Goal: Task Accomplishment & Management: Complete application form

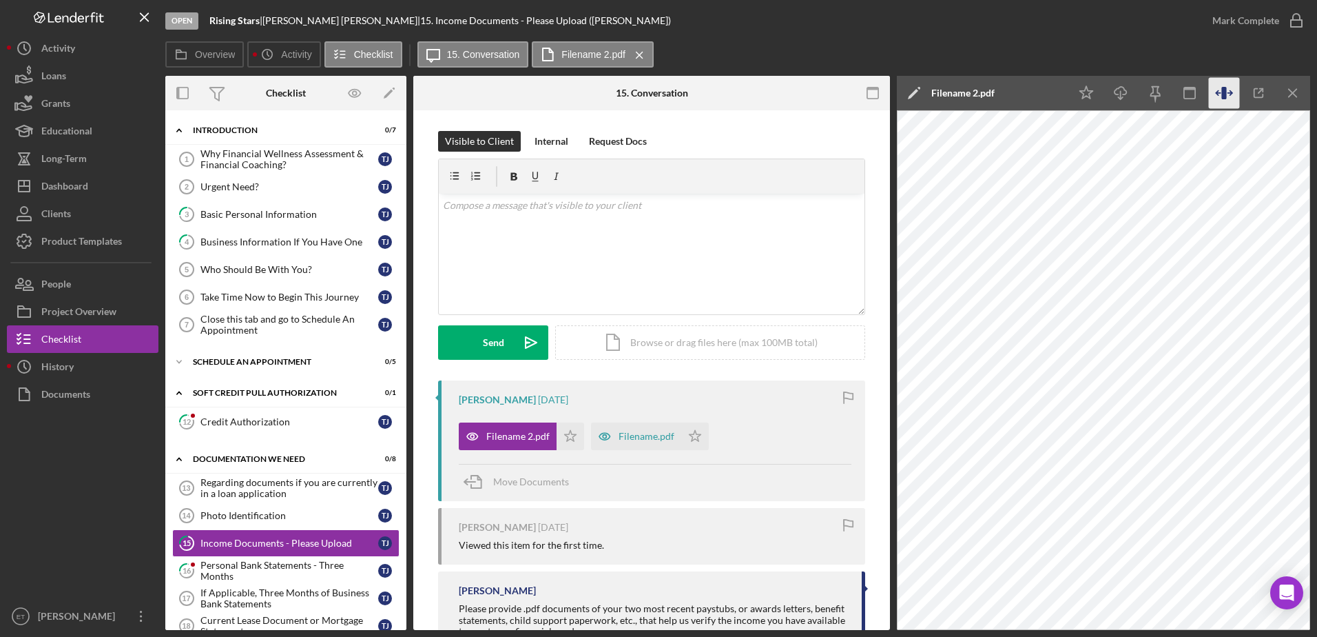
click at [1226, 95] on icon "button" at bounding box center [1223, 93] width 5 height 12
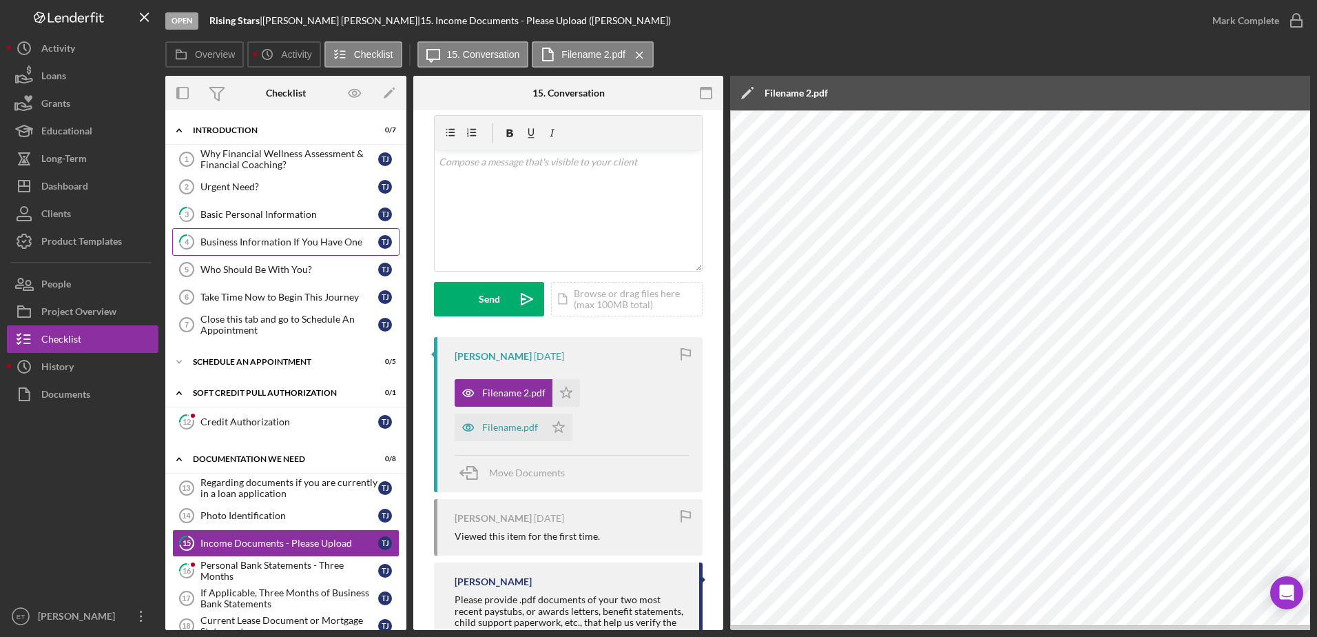
click at [249, 243] on div "Business Information If You Have One" at bounding box center [289, 241] width 178 height 11
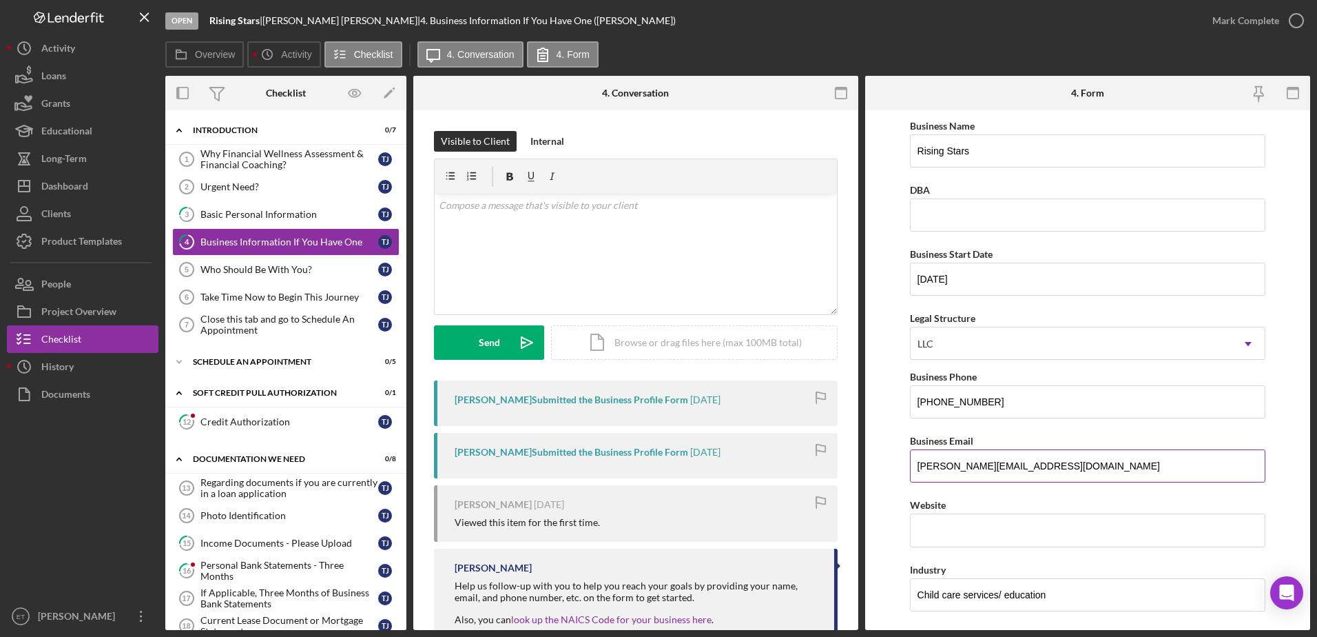
drag, startPoint x: 1031, startPoint y: 463, endPoint x: 950, endPoint y: 465, distance: 80.6
click at [950, 465] on input "tracy@risingstarsccc.com" at bounding box center [1088, 465] width 356 height 33
click at [1019, 157] on input "Rising Stars" at bounding box center [1088, 150] width 356 height 33
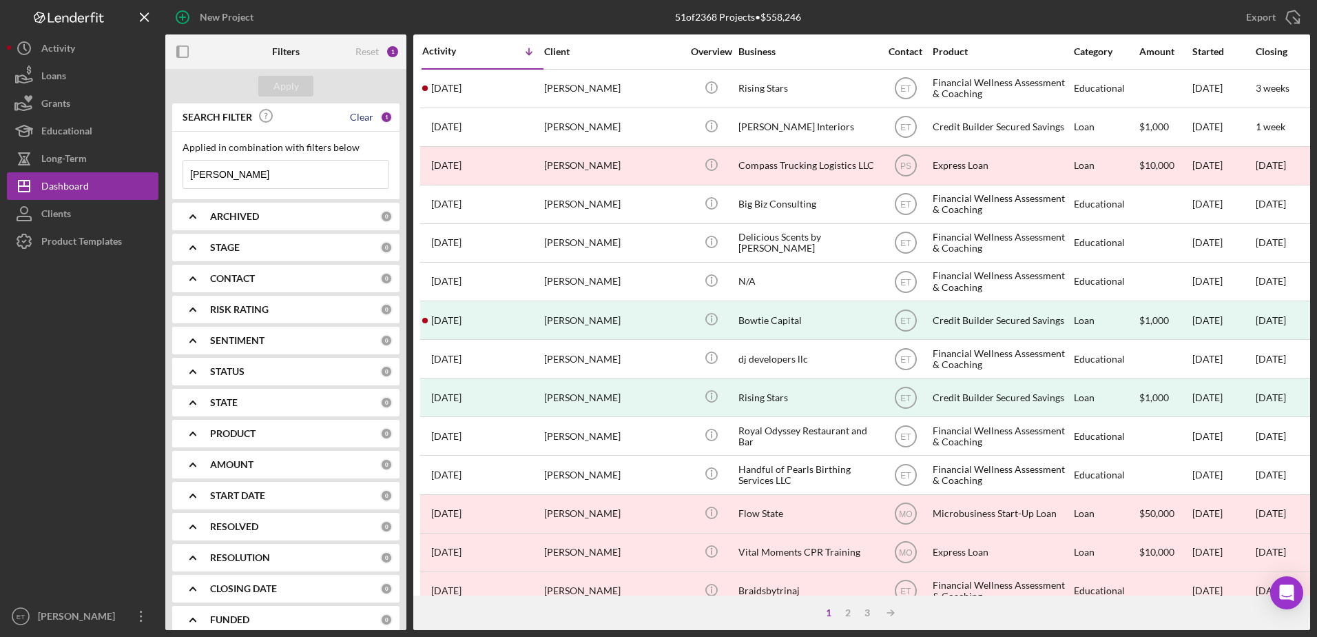
click at [355, 116] on div "Clear" at bounding box center [361, 117] width 23 height 11
click at [361, 52] on div "Reset" at bounding box center [366, 51] width 23 height 11
click at [353, 216] on div "Clear" at bounding box center [361, 216] width 23 height 11
click at [354, 278] on div "Clear" at bounding box center [361, 278] width 23 height 11
click at [269, 182] on input at bounding box center [285, 175] width 205 height 28
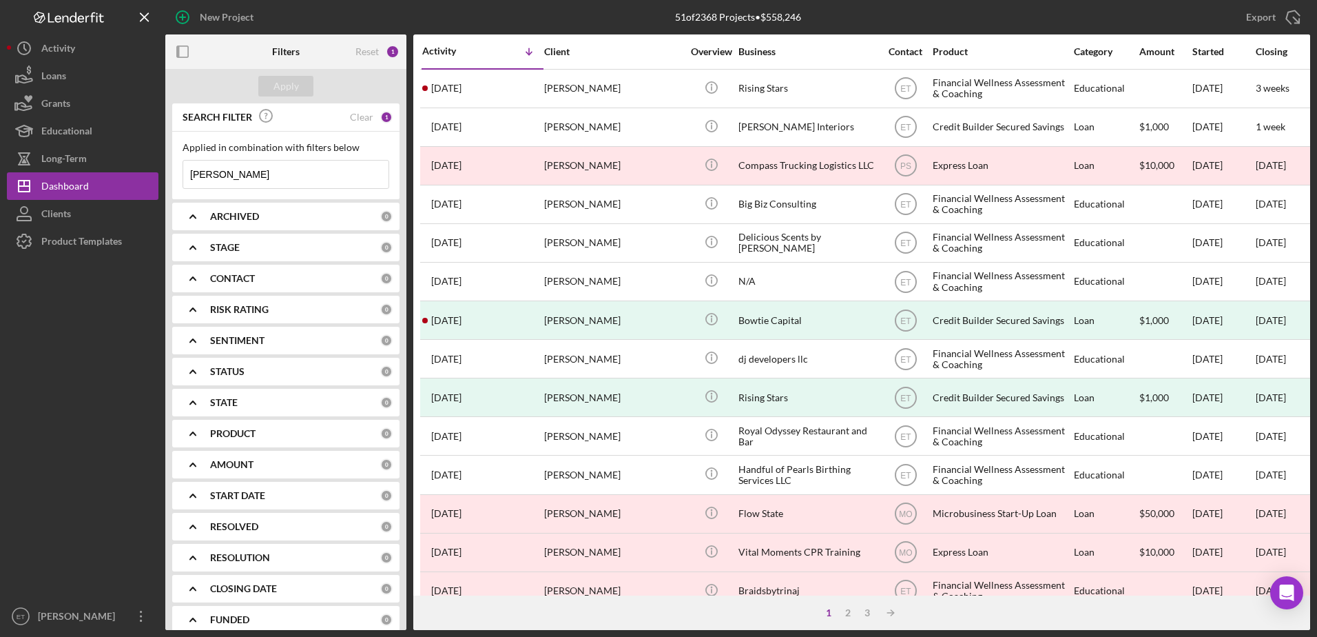
click at [282, 176] on input "Tracy Johnson" at bounding box center [285, 175] width 205 height 28
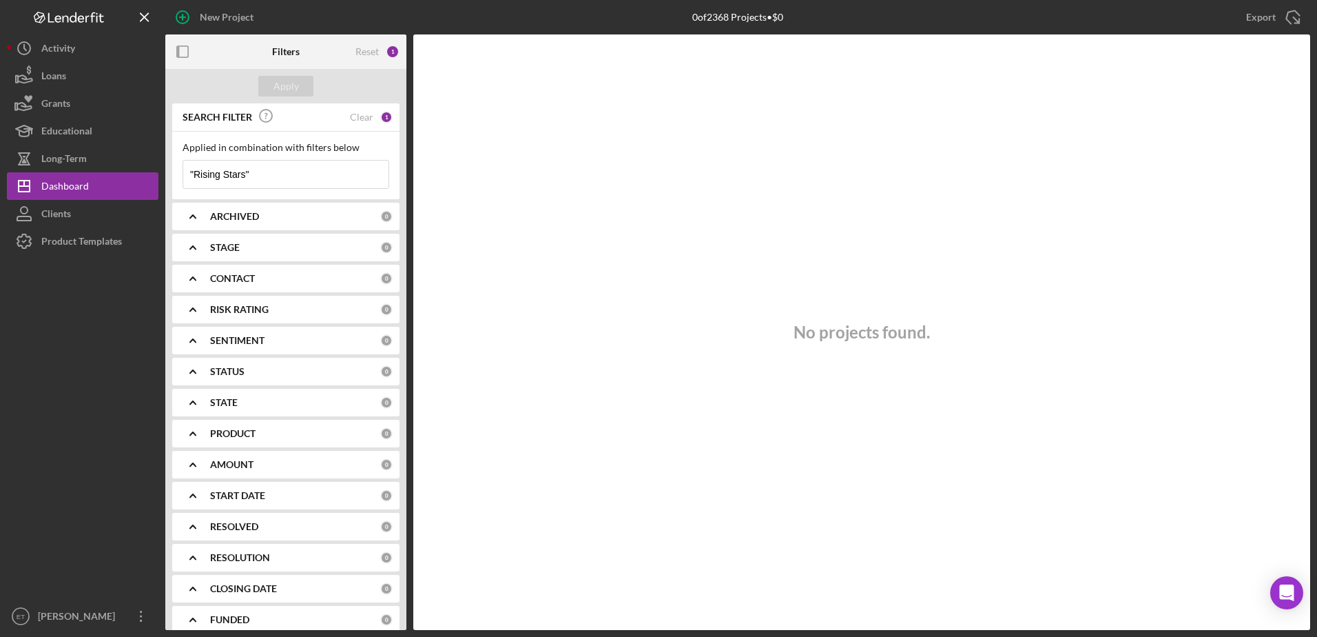
click at [276, 175] on input ""Rising Stars"" at bounding box center [285, 175] width 205 height 28
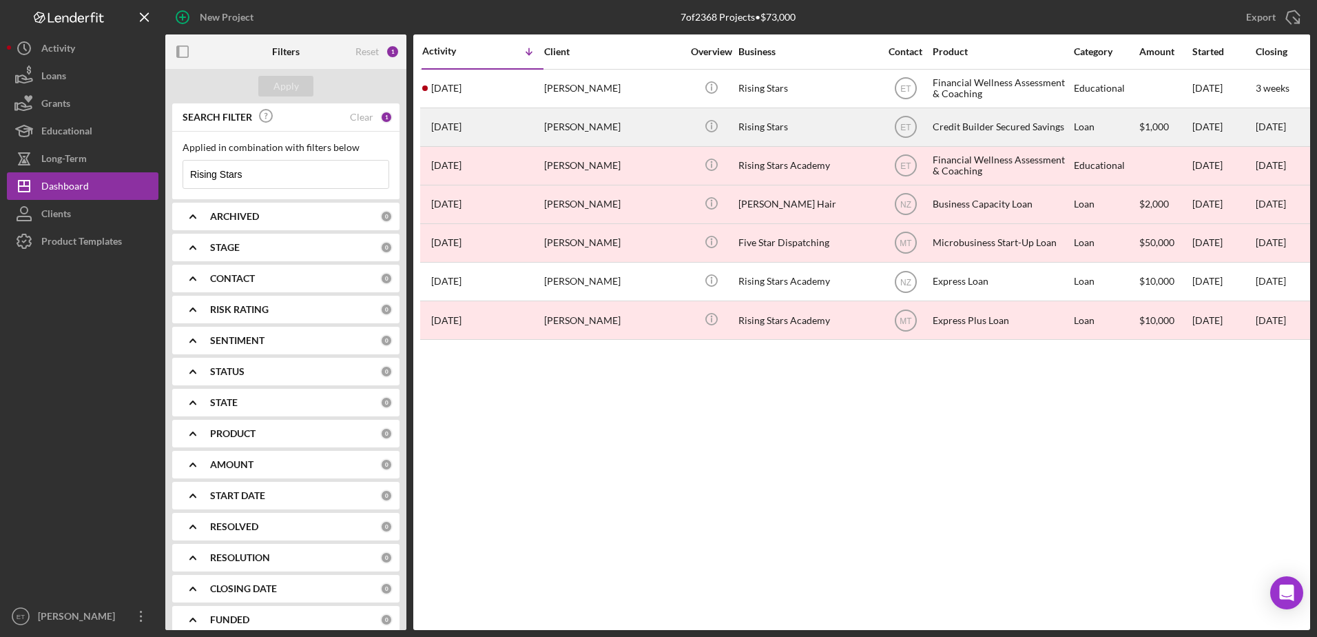
type input "Rising Stars"
click at [776, 125] on div "Rising Stars" at bounding box center [808, 127] width 138 height 37
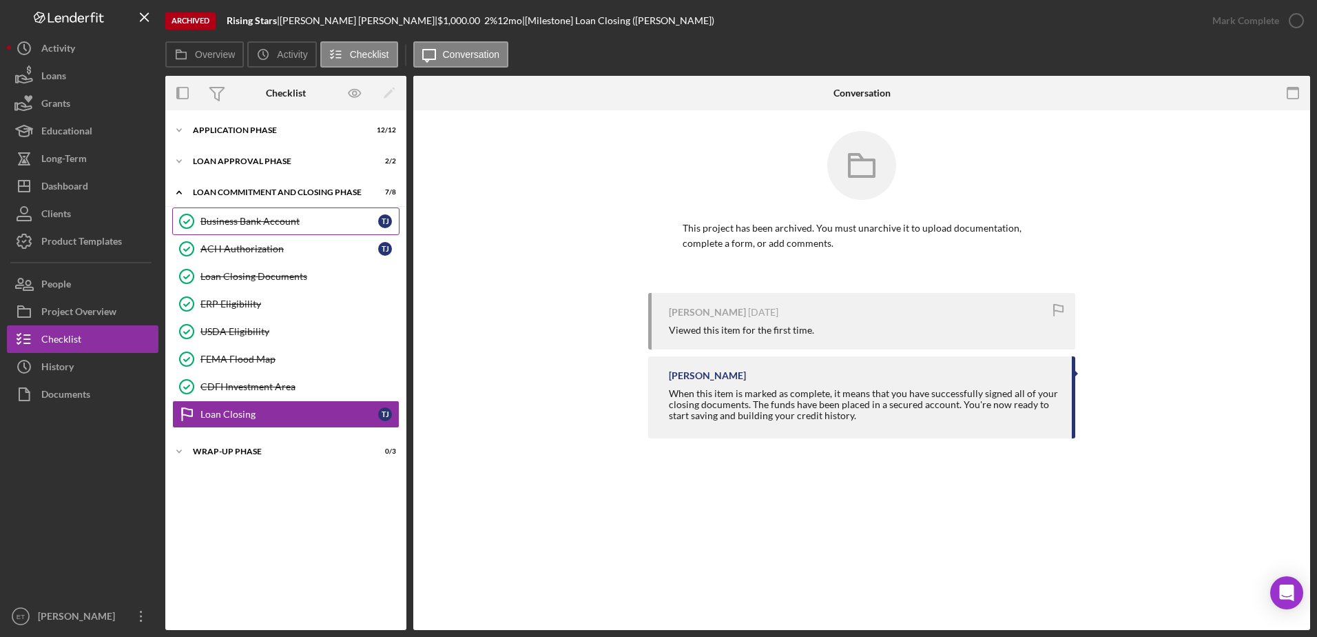
click at [250, 223] on div "Business Bank Account" at bounding box center [289, 221] width 178 height 11
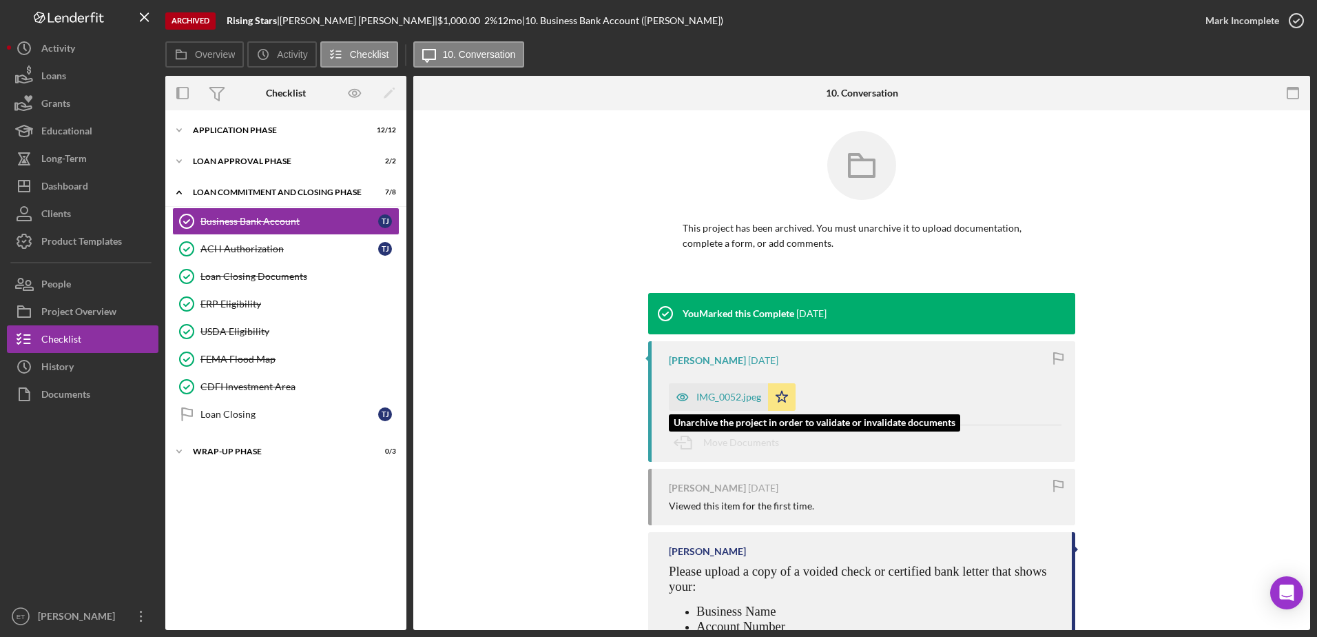
click at [687, 403] on icon "button" at bounding box center [683, 397] width 28 height 28
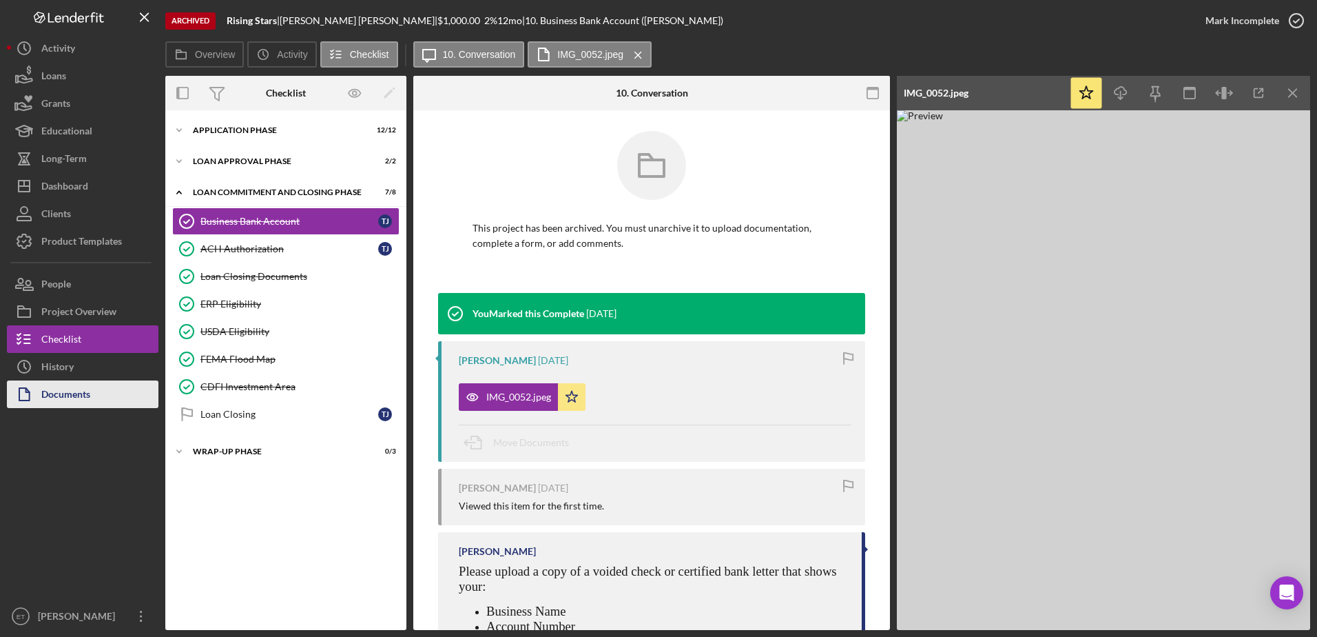
click at [68, 396] on div "Documents" at bounding box center [65, 395] width 49 height 31
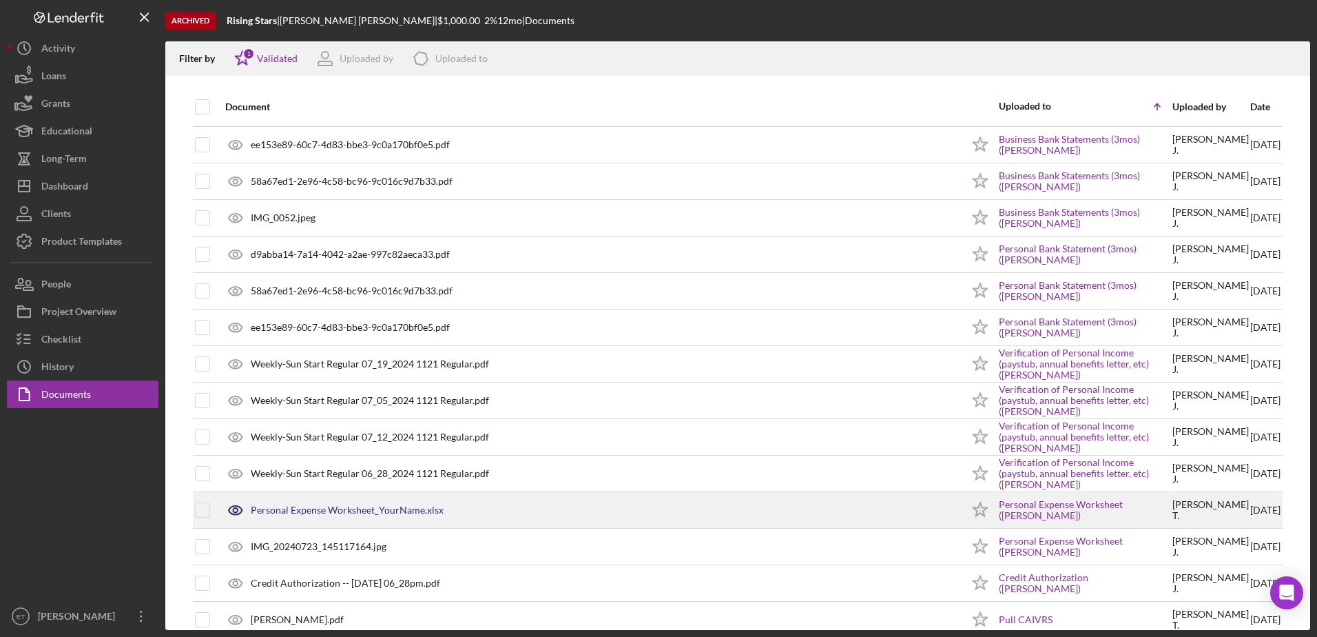
scroll to position [107, 0]
click at [357, 512] on div "Personal Expense Worksheet_YourName.xlsx" at bounding box center [347, 510] width 193 height 11
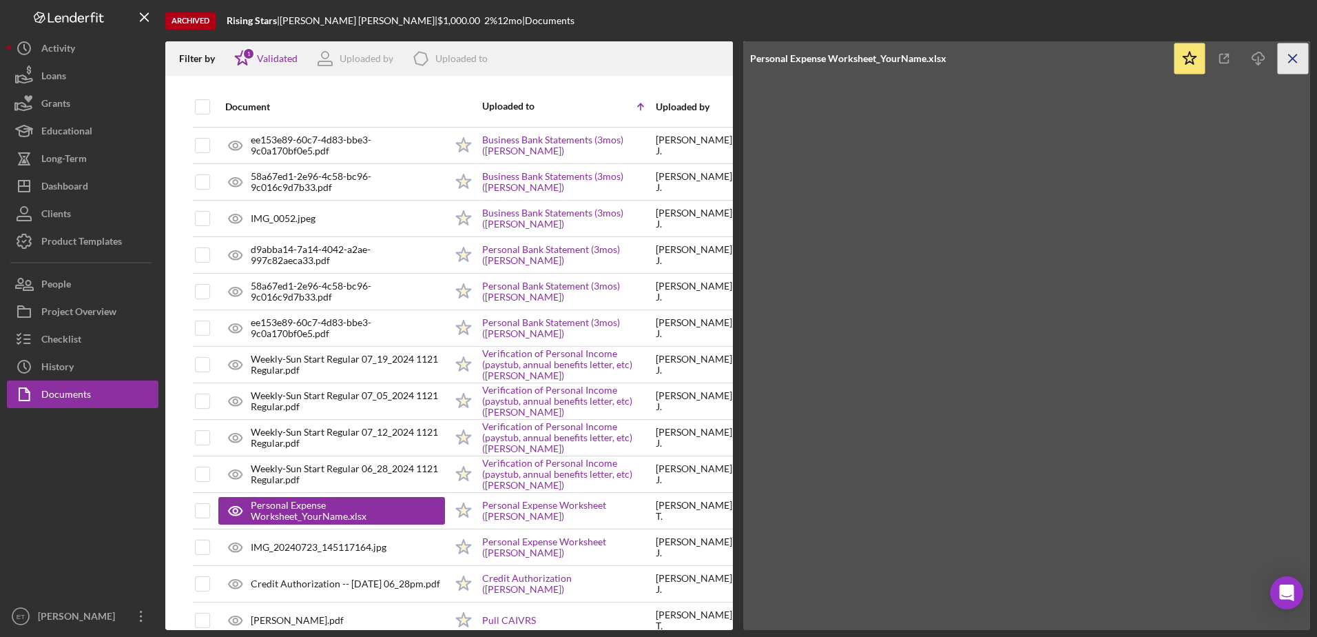
click at [1295, 54] on icon "Icon/Menu Close" at bounding box center [1293, 58] width 31 height 31
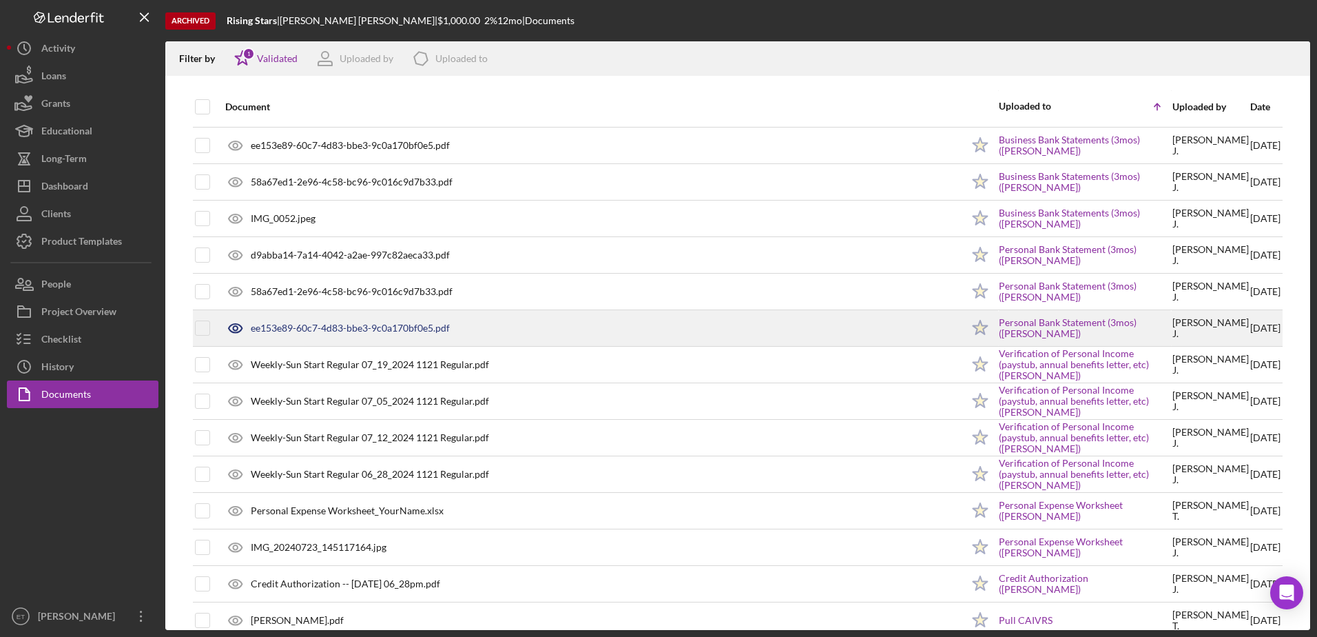
click at [476, 331] on div "ee153e89-60c7-4d83-bbe3-9c0a170bf0e5.pdf" at bounding box center [589, 328] width 743 height 34
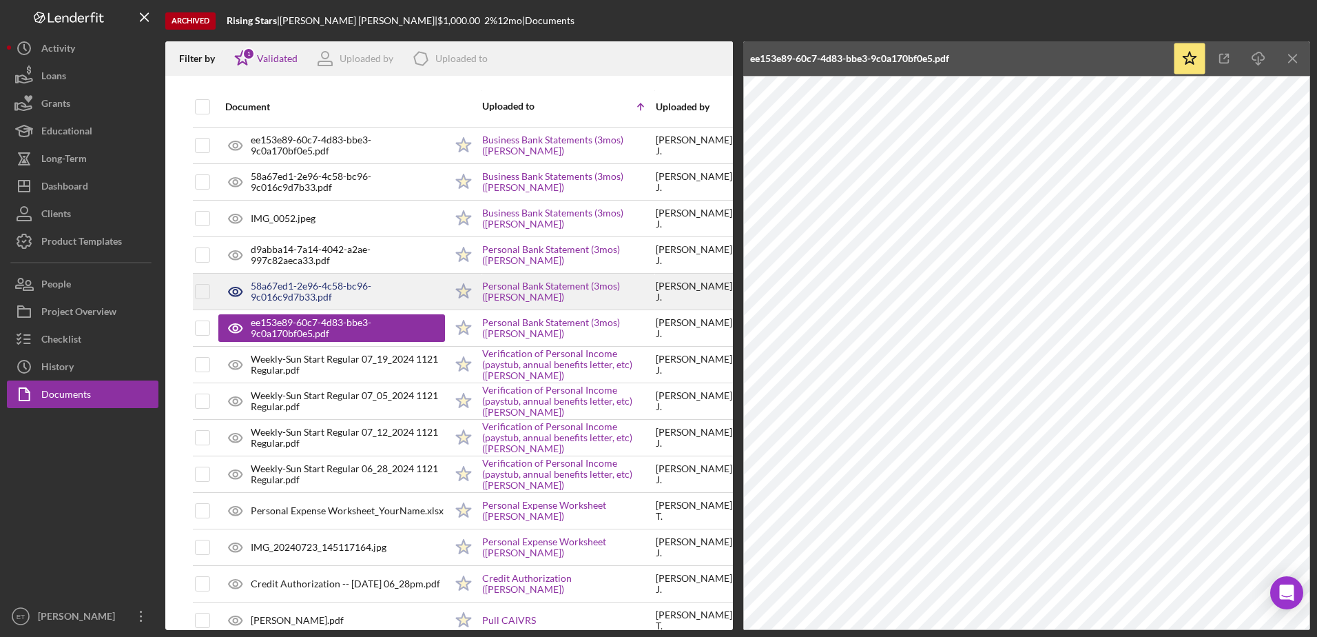
click at [333, 292] on div "58a67ed1-2e96-4c58-bc96-9c016c9d7b33.pdf" at bounding box center [348, 291] width 194 height 22
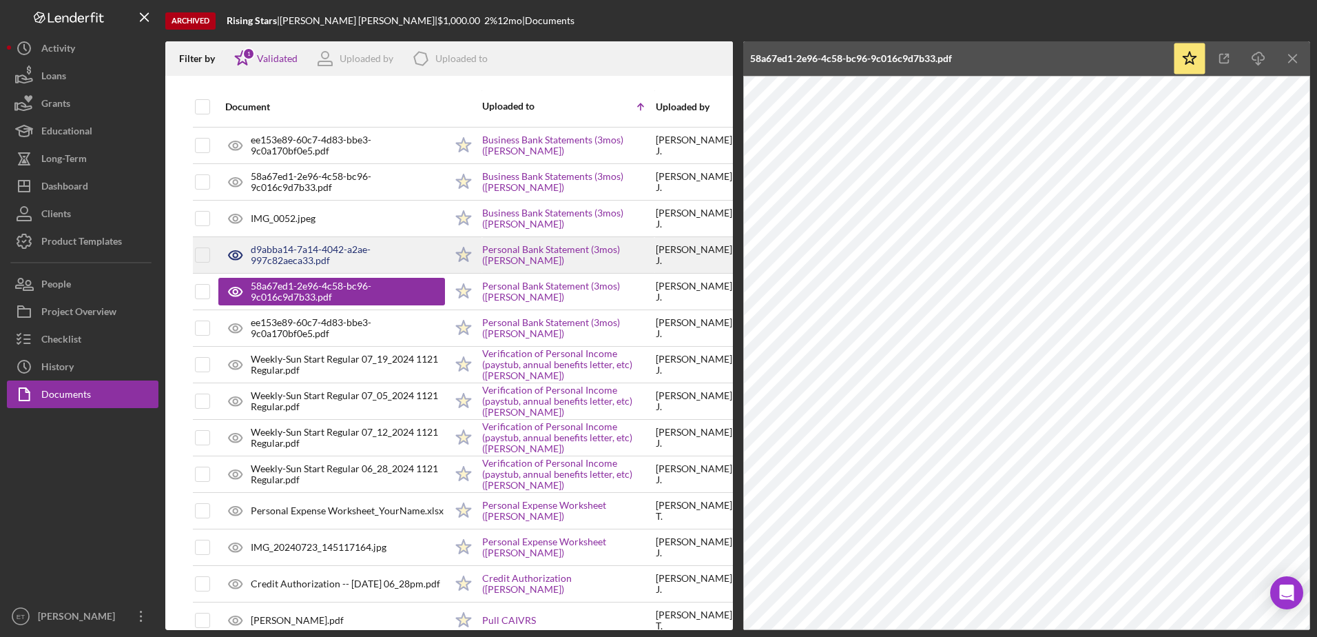
click at [301, 259] on div "d9abba14-7a14-4042-a2ae-997c82aeca33.pdf" at bounding box center [348, 255] width 194 height 22
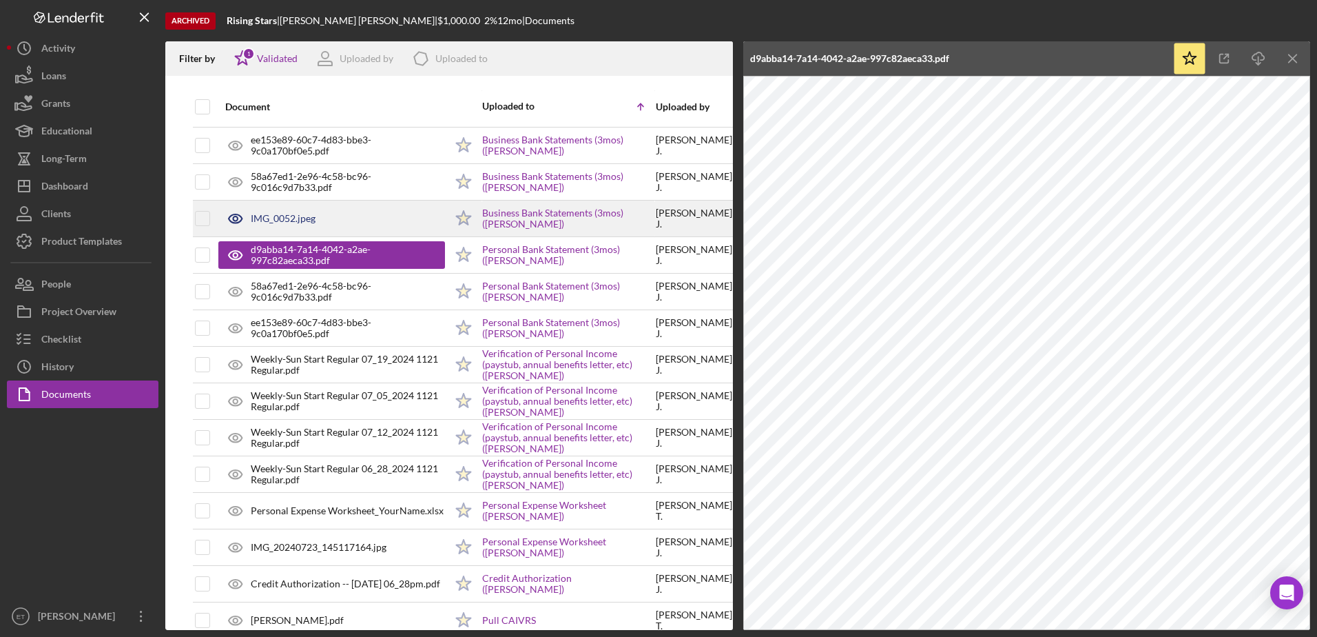
click at [310, 214] on div "IMG_0052.jpeg" at bounding box center [283, 218] width 65 height 11
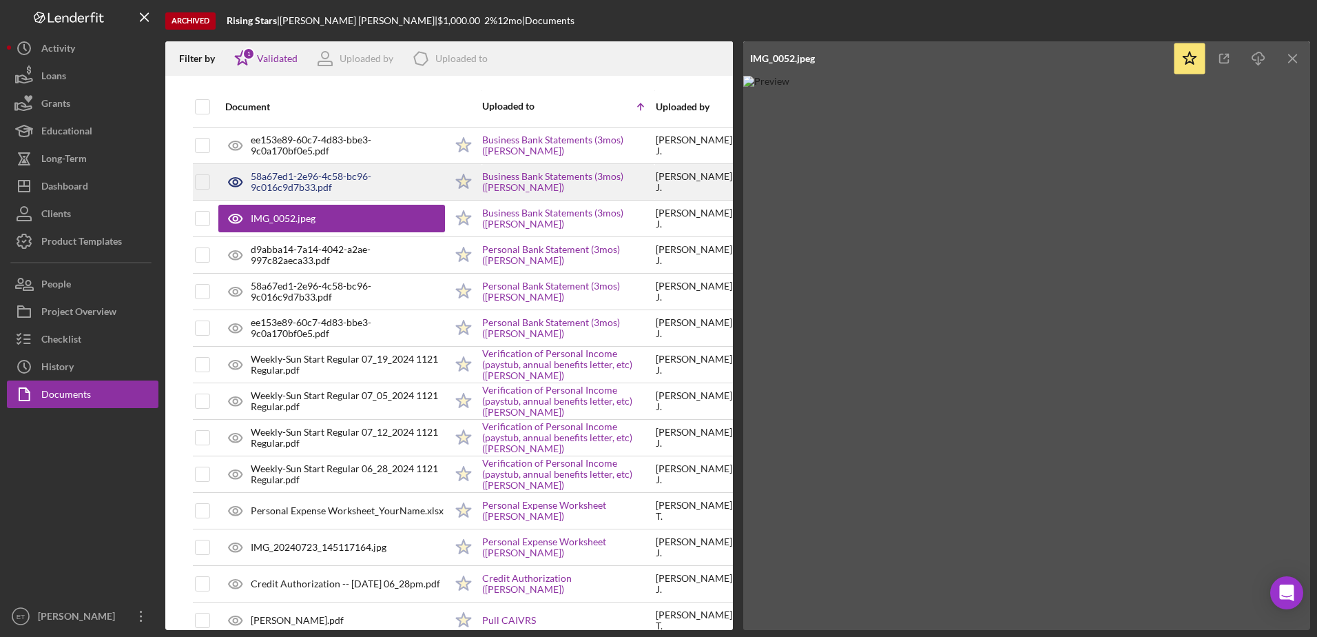
click at [338, 189] on div "58a67ed1-2e96-4c58-bc96-9c016c9d7b33.pdf" at bounding box center [348, 182] width 194 height 22
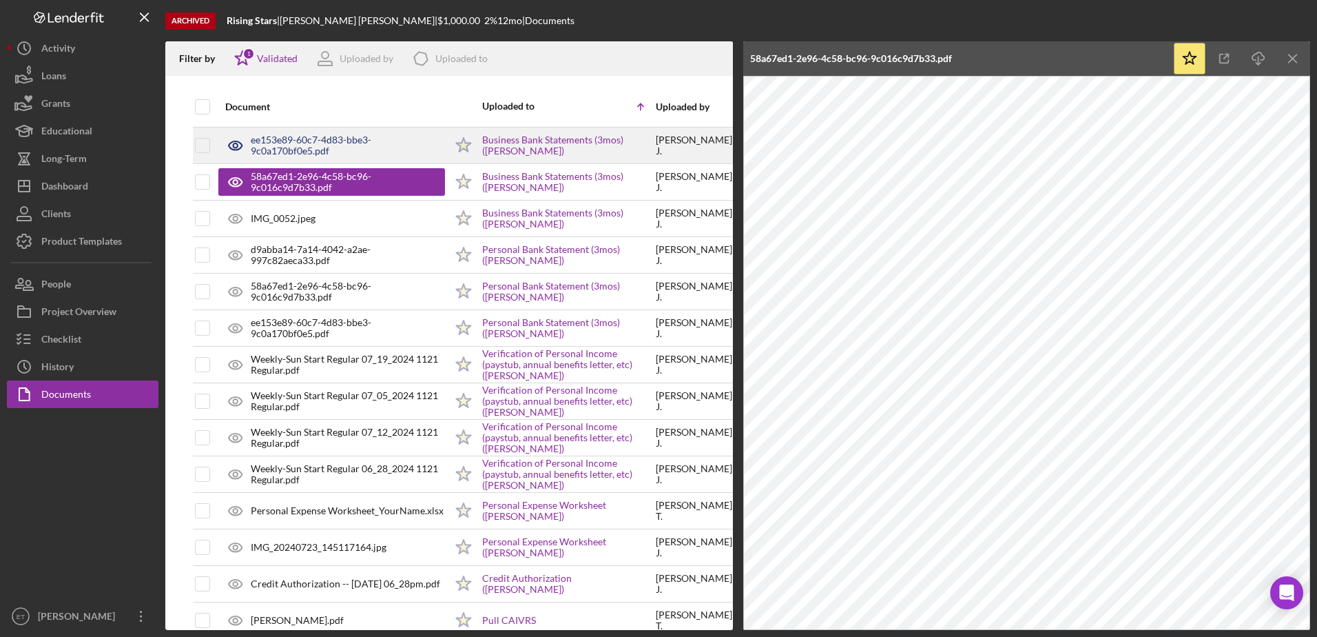
click at [307, 145] on div "ee153e89-60c7-4d83-bbe3-9c0a170bf0e5.pdf" at bounding box center [348, 145] width 194 height 22
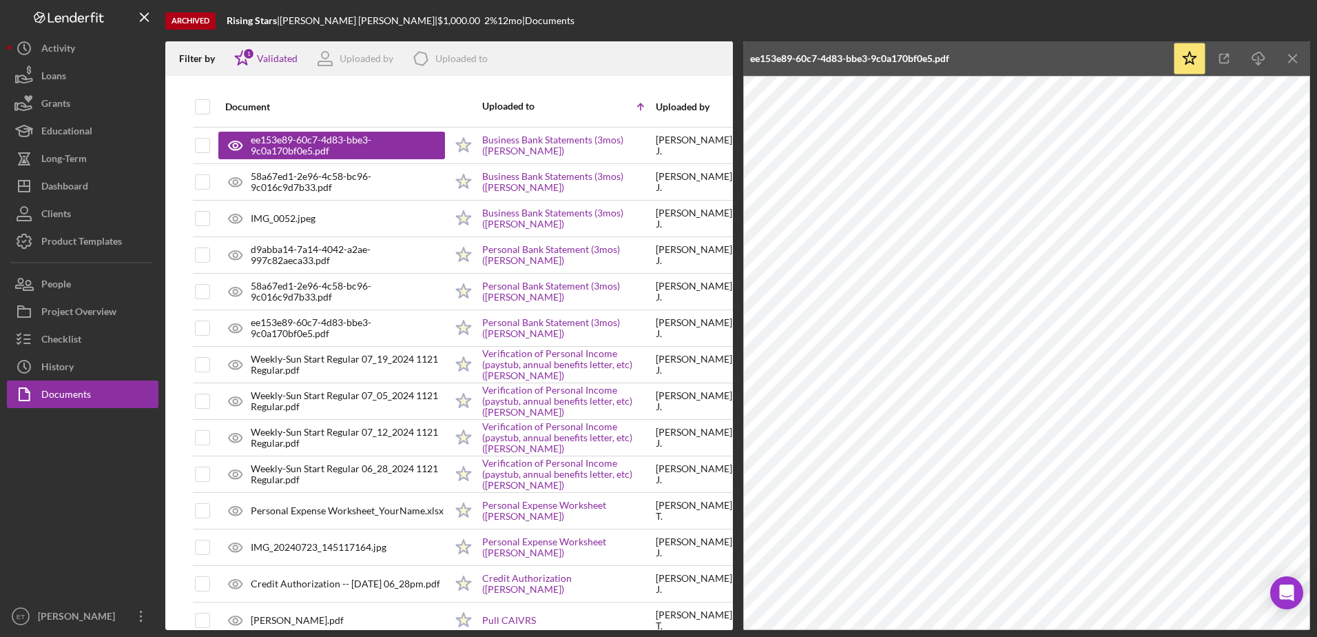
click at [98, 446] on div at bounding box center [83, 505] width 152 height 194
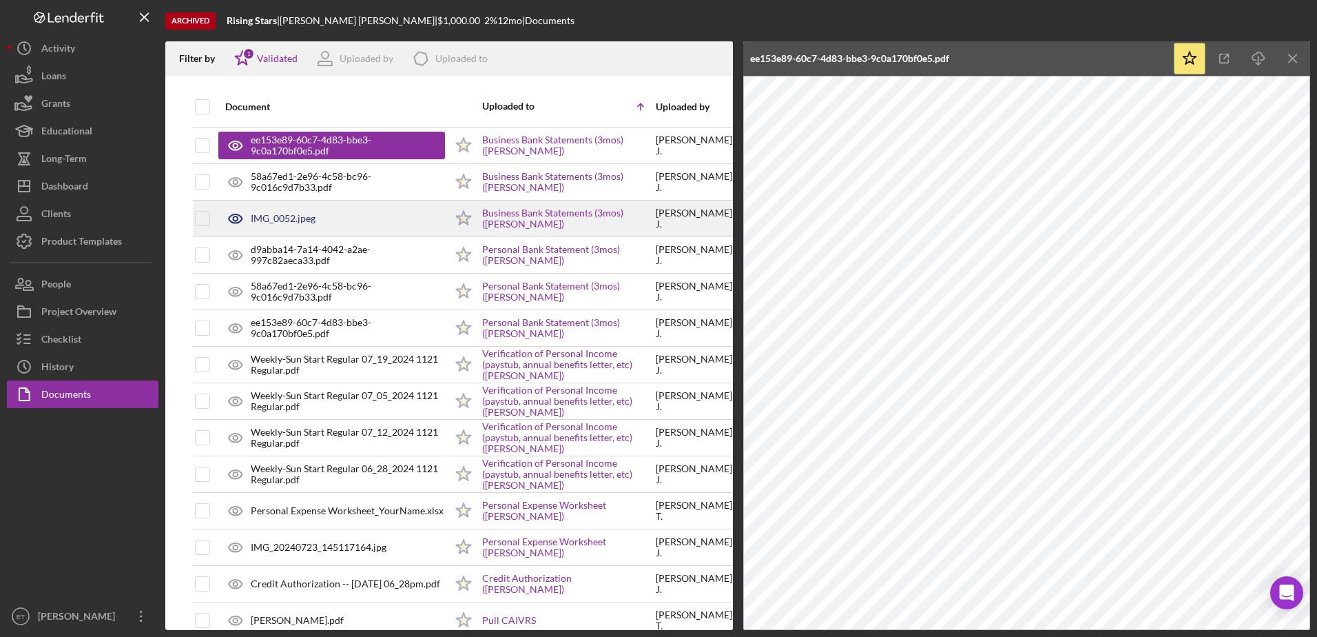
click at [254, 220] on div "IMG_0052.jpeg" at bounding box center [283, 218] width 65 height 11
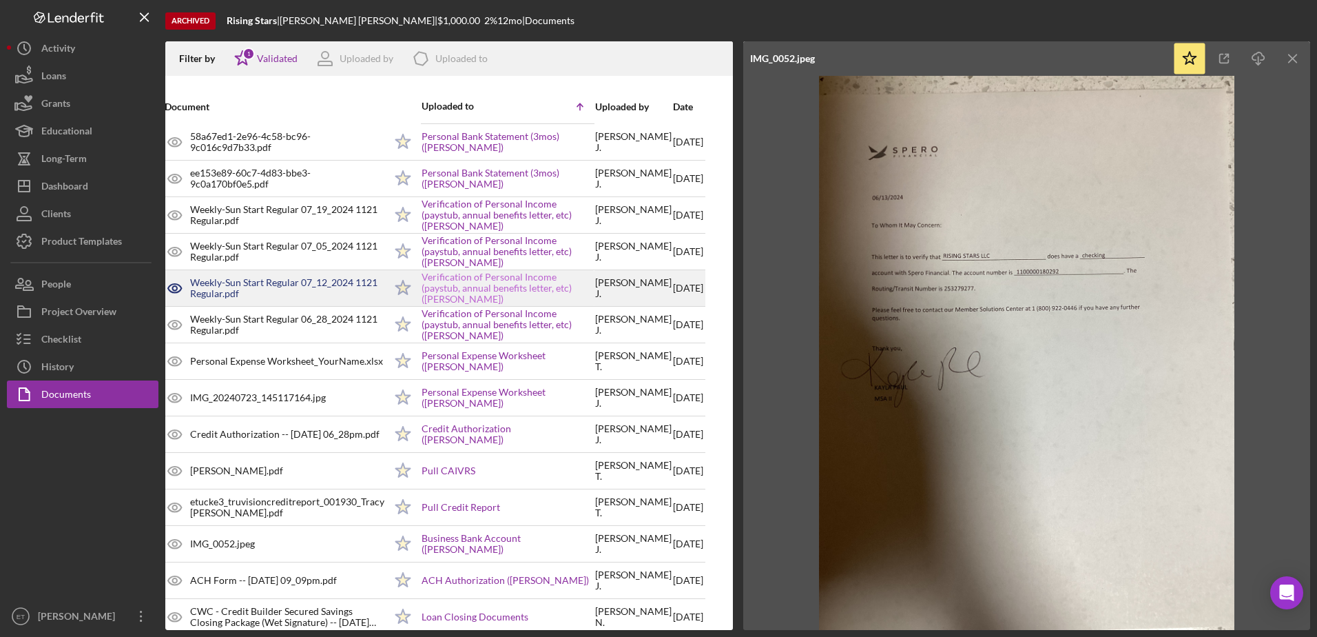
scroll to position [258, 76]
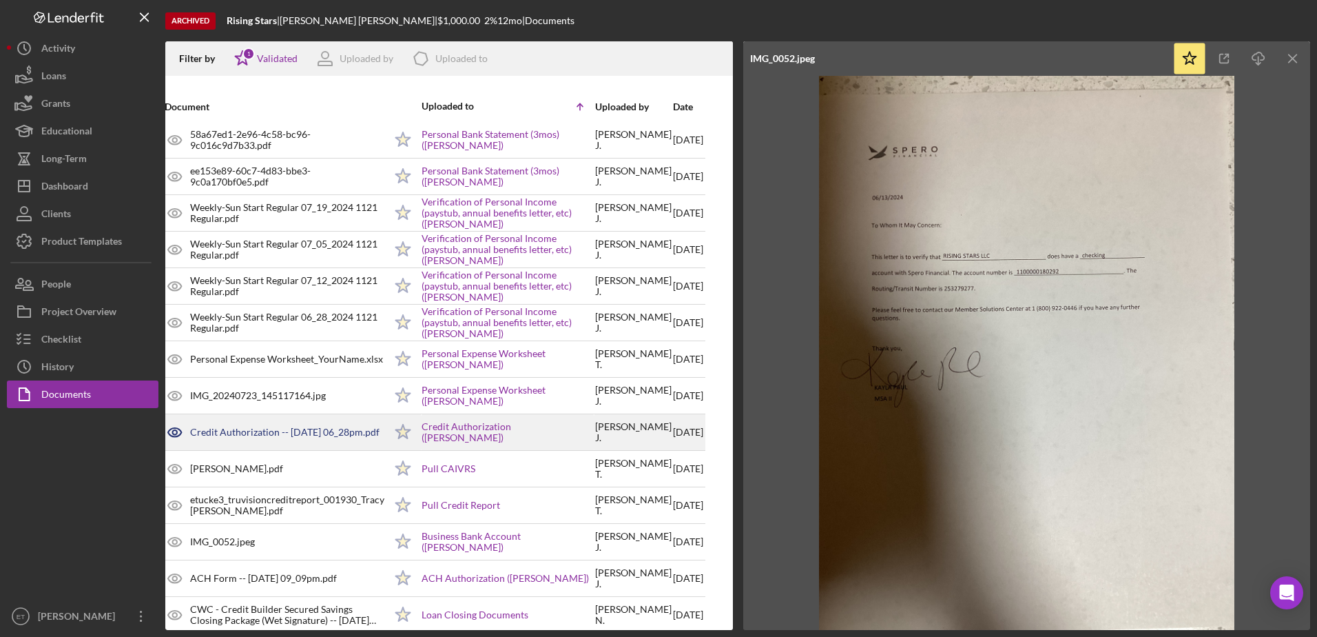
click at [245, 426] on div "Credit Authorization -- 2024-07-23 06_28pm.pdf" at bounding box center [284, 431] width 189 height 11
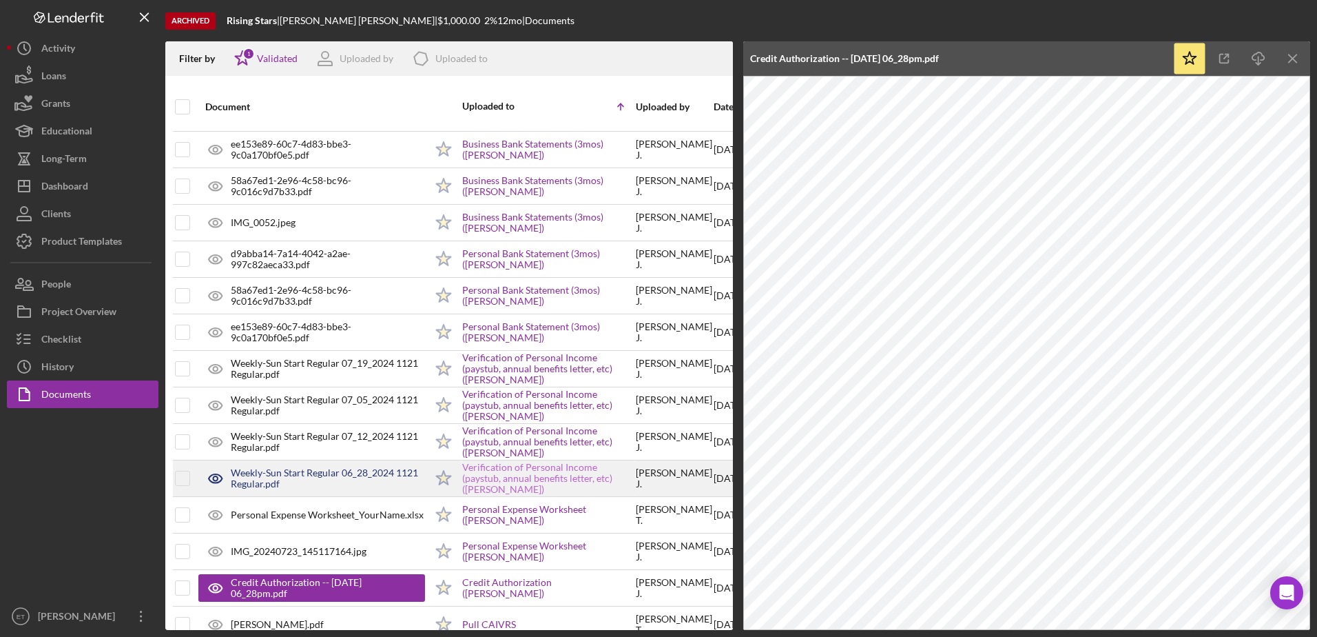
scroll to position [0, 20]
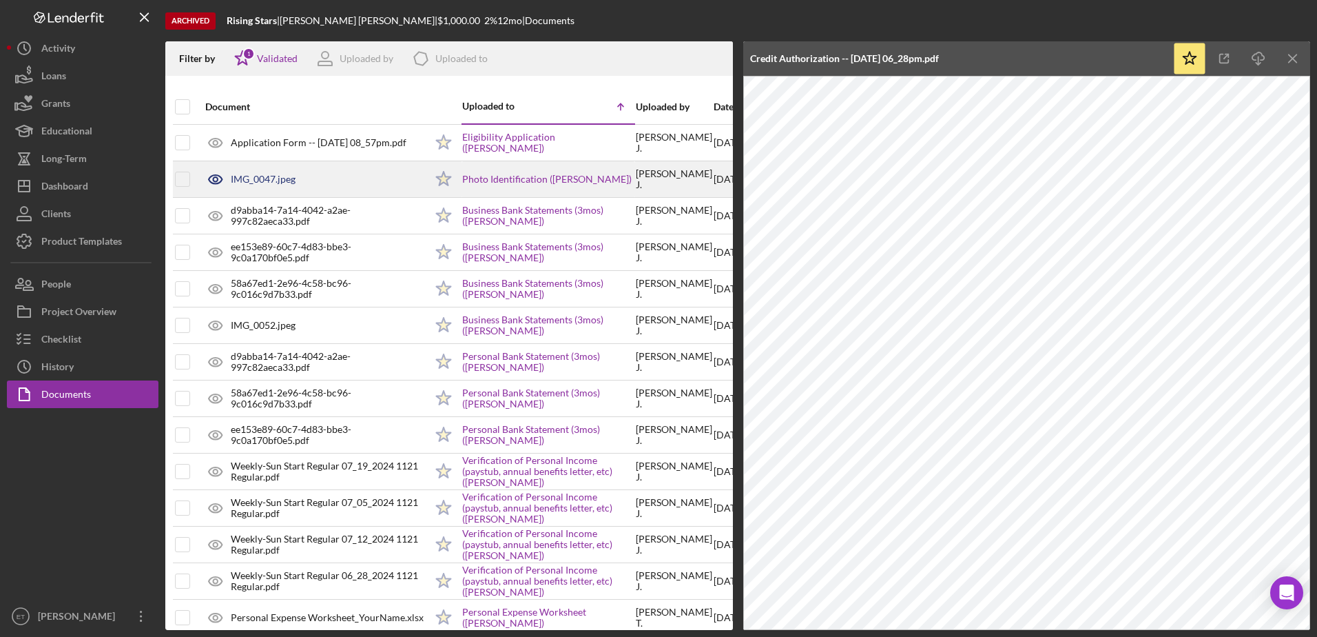
click at [274, 186] on div "IMG_0047.jpeg" at bounding box center [311, 179] width 227 height 34
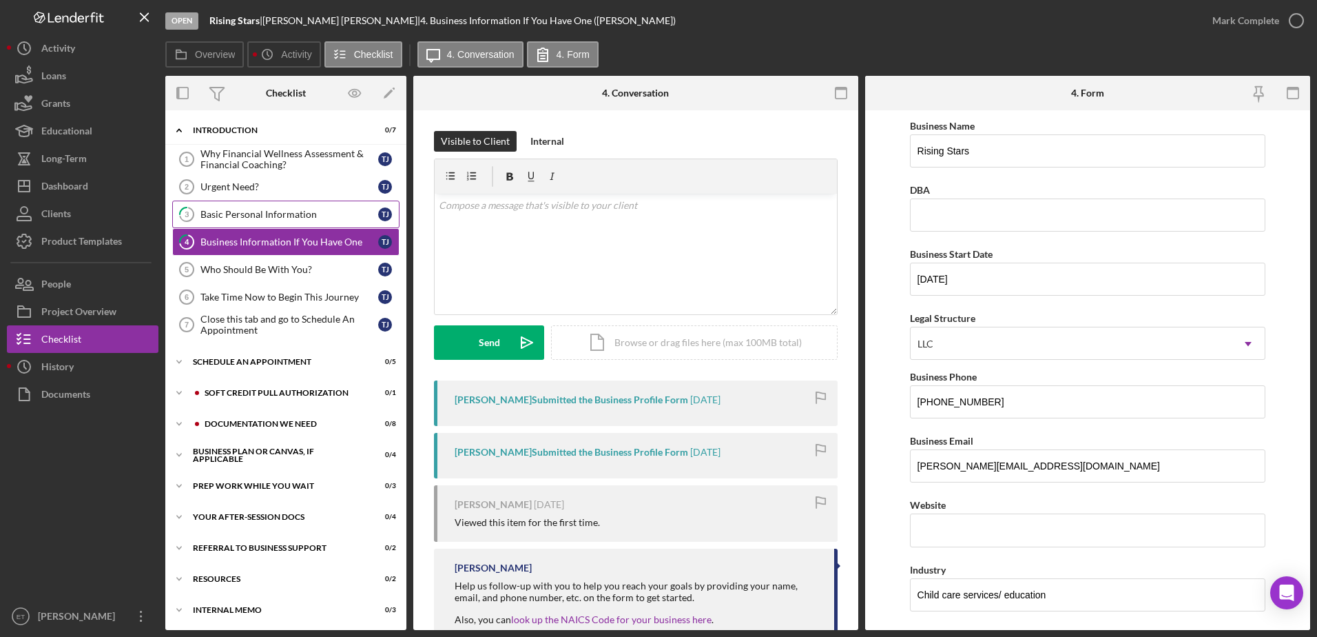
click at [257, 217] on div "Basic Personal Information" at bounding box center [289, 214] width 178 height 11
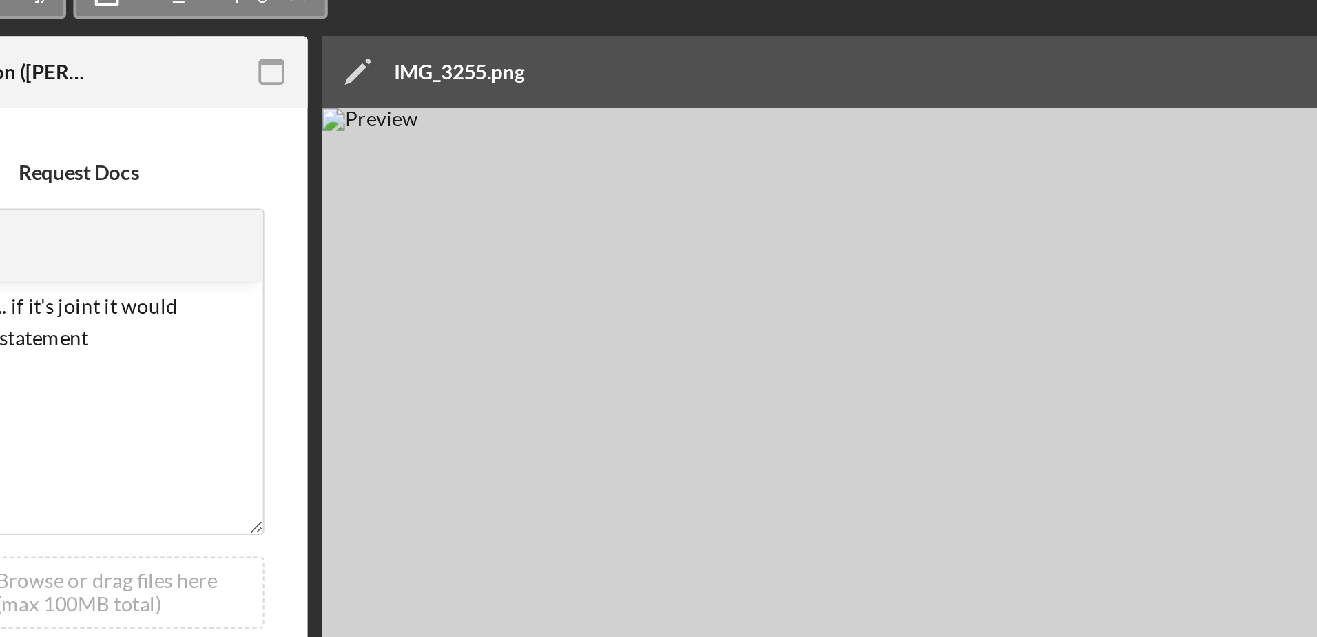
scroll to position [0, 231]
